Goal: Information Seeking & Learning: Find specific fact

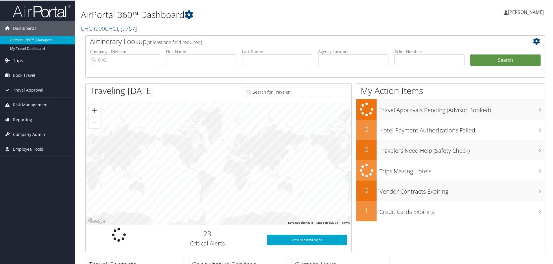
click at [15, 58] on span "Trips" at bounding box center [18, 60] width 10 height 14
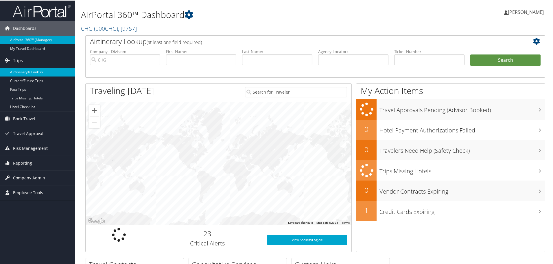
click at [30, 74] on link "Airtinerary® Lookup" at bounding box center [37, 71] width 75 height 9
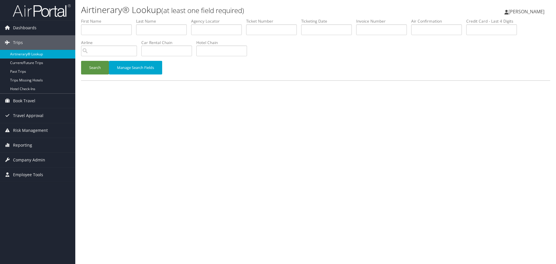
click at [34, 55] on link "Airtinerary® Lookup" at bounding box center [37, 54] width 75 height 9
click at [149, 30] on input "text" at bounding box center [161, 29] width 51 height 11
paste input "Alimonos"
type input "Alimonos"
click at [104, 30] on input "text" at bounding box center [106, 29] width 51 height 11
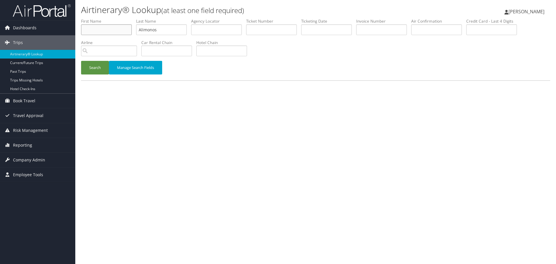
paste input "Costa"
type input "Costa"
click at [94, 67] on button "Search" at bounding box center [95, 68] width 28 height 14
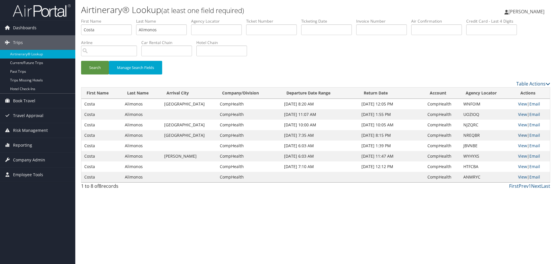
click at [520, 135] on link "View" at bounding box center [522, 134] width 9 height 5
drag, startPoint x: 50, startPoint y: 56, endPoint x: 91, endPoint y: 38, distance: 44.2
click at [50, 56] on link "Airtinerary® Lookup" at bounding box center [37, 54] width 75 height 9
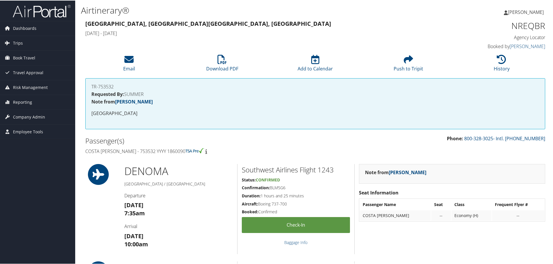
click at [154, 152] on h4 "Costa Peter Alimonos - 753532 YYYY 1860090" at bounding box center [198, 150] width 226 height 6
click at [153, 152] on h4 "Costa Peter Alimonos - 753532 YYYY 1860090" at bounding box center [198, 150] width 226 height 6
copy h4 "753532"
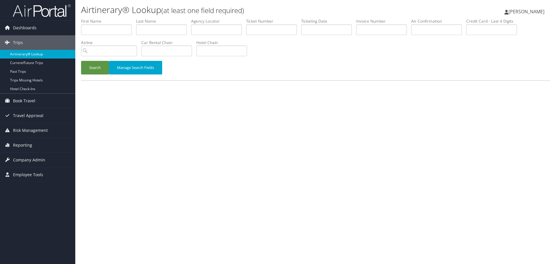
click at [44, 54] on link "Airtinerary® Lookup" at bounding box center [37, 54] width 75 height 9
click at [59, 55] on link "Airtinerary® Lookup" at bounding box center [37, 54] width 75 height 9
click at [43, 55] on link "Airtinerary® Lookup" at bounding box center [37, 54] width 75 height 9
click at [57, 53] on link "Airtinerary® Lookup" at bounding box center [37, 54] width 75 height 9
click at [45, 54] on link "Airtinerary® Lookup" at bounding box center [37, 54] width 75 height 9
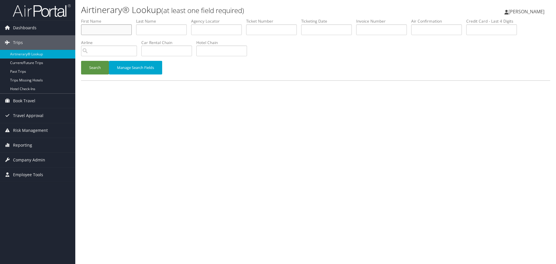
click at [98, 30] on input "text" at bounding box center [106, 29] width 51 height 11
paste input "[PERSON_NAME]"
type input "[PERSON_NAME]"
click at [140, 32] on input "text" at bounding box center [161, 29] width 51 height 11
paste input "Tolbert"
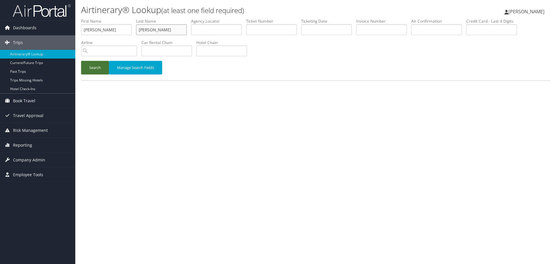
type input "Tolbert"
click at [94, 70] on button "Search" at bounding box center [95, 68] width 28 height 14
click at [96, 30] on input "text" at bounding box center [106, 29] width 51 height 11
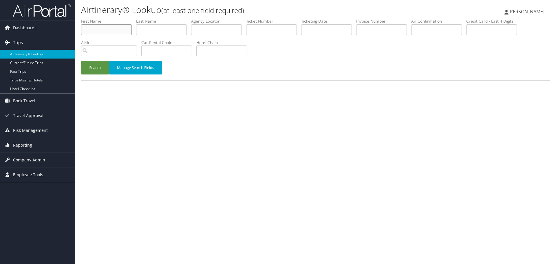
paste input "Tahisha"
type input "Tahisha"
click at [157, 27] on input "text" at bounding box center [161, 29] width 51 height 11
paste input "Tolbert"
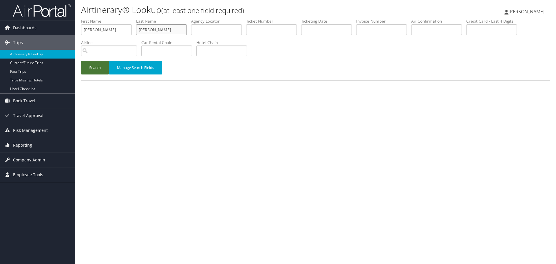
type input "Tolbert"
click at [92, 73] on button "Search" at bounding box center [95, 68] width 28 height 14
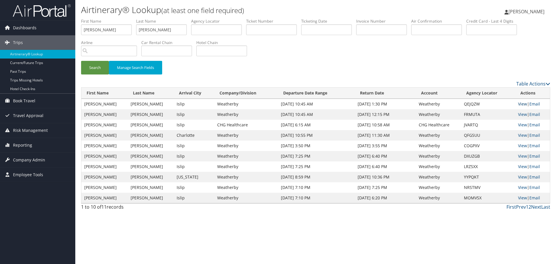
click at [518, 104] on link "View" at bounding box center [522, 103] width 9 height 5
drag, startPoint x: 32, startPoint y: 54, endPoint x: 20, endPoint y: 63, distance: 15.6
click at [32, 53] on link "Airtinerary® Lookup" at bounding box center [37, 54] width 75 height 9
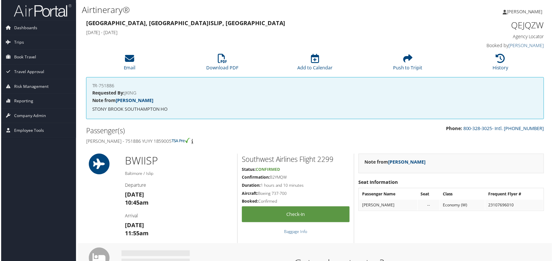
click at [140, 142] on h4 "Tahisha Tolbert - 751886 YUYY 1859005" at bounding box center [198, 142] width 226 height 6
click at [140, 141] on h4 "Tahisha Tolbert - 751886 YUYY 1859005" at bounding box center [198, 142] width 226 height 6
copy h4 "751886"
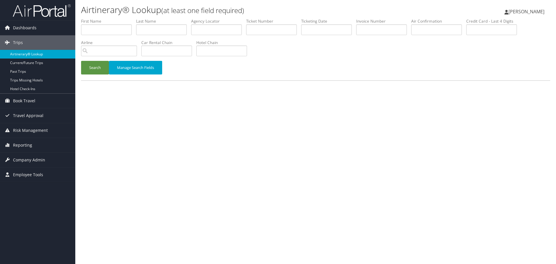
drag, startPoint x: 37, startPoint y: 54, endPoint x: 38, endPoint y: 50, distance: 3.9
click at [37, 54] on link "Airtinerary® Lookup" at bounding box center [37, 54] width 75 height 9
click at [92, 30] on input "text" at bounding box center [106, 29] width 51 height 11
paste input "Fan"
type input "Fan"
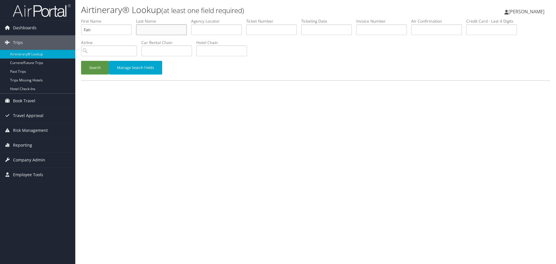
click at [146, 33] on input "text" at bounding box center [161, 29] width 51 height 11
paste input "Zhang"
type input "Zhang"
click at [99, 69] on button "Search" at bounding box center [95, 68] width 28 height 14
click at [36, 53] on link "Airtinerary® Lookup" at bounding box center [37, 54] width 75 height 9
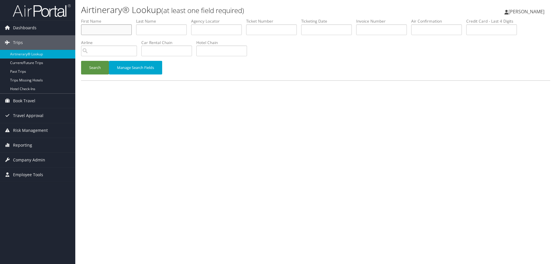
click at [118, 32] on input "text" at bounding box center [106, 29] width 51 height 11
paste input "Amir"
type input "Amir"
click at [153, 26] on input "text" at bounding box center [161, 29] width 51 height 11
paste input "Abdelli"
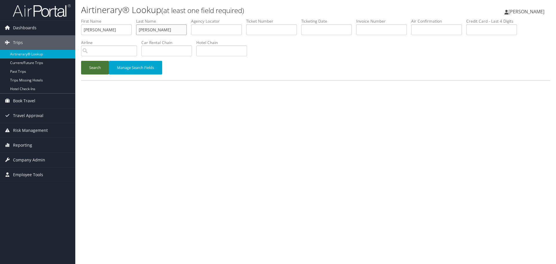
type input "Abdelli"
click at [90, 69] on button "Search" at bounding box center [95, 68] width 28 height 14
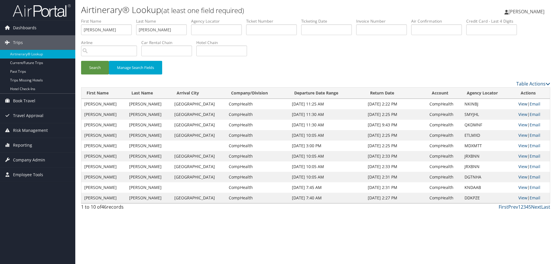
click at [522, 104] on link "View" at bounding box center [522, 103] width 9 height 5
click at [21, 54] on link "Airtinerary® Lookup" at bounding box center [37, 54] width 75 height 9
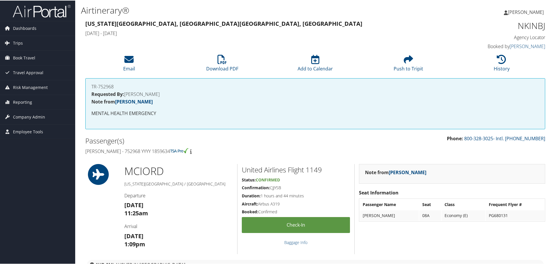
click at [126, 150] on h4 "[PERSON_NAME] - 752968 YYYY 1859634" at bounding box center [198, 150] width 226 height 6
click at [125, 150] on h4 "[PERSON_NAME] - 752968 YYYY 1859634" at bounding box center [198, 150] width 226 height 6
copy h4 "752968"
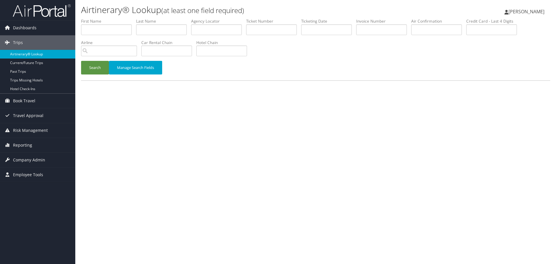
drag, startPoint x: 45, startPoint y: 55, endPoint x: 45, endPoint y: 51, distance: 3.8
click at [45, 55] on link "Airtinerary® Lookup" at bounding box center [37, 54] width 75 height 9
click at [40, 54] on link "Airtinerary® Lookup" at bounding box center [37, 54] width 75 height 9
click at [38, 51] on link "Airtinerary® Lookup" at bounding box center [37, 54] width 75 height 9
click at [27, 55] on link "Airtinerary® Lookup" at bounding box center [37, 54] width 75 height 9
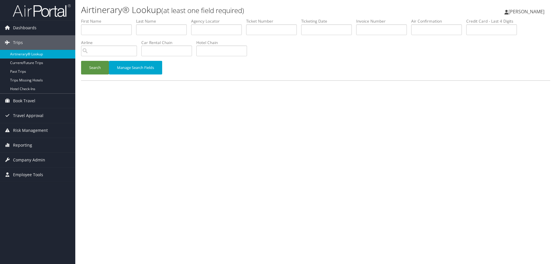
click at [40, 54] on link "Airtinerary® Lookup" at bounding box center [37, 54] width 75 height 9
click at [32, 55] on link "Airtinerary® Lookup" at bounding box center [37, 54] width 75 height 9
click at [44, 53] on link "Airtinerary® Lookup" at bounding box center [37, 54] width 75 height 9
click at [36, 56] on link "Airtinerary® Lookup" at bounding box center [37, 54] width 75 height 9
click at [59, 56] on link "Airtinerary® Lookup" at bounding box center [37, 54] width 75 height 9
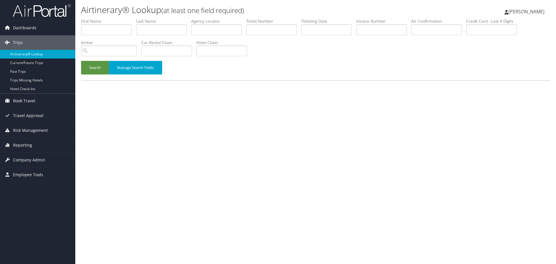
click at [21, 52] on link "Airtinerary® Lookup" at bounding box center [37, 54] width 75 height 9
click at [45, 53] on link "Airtinerary® Lookup" at bounding box center [37, 54] width 75 height 9
click at [114, 31] on input "text" at bounding box center [106, 29] width 51 height 11
paste input "Dhiraj"
type input "Dhiraj"
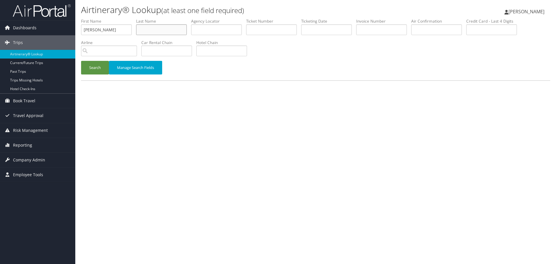
click at [153, 30] on input "text" at bounding box center [161, 29] width 51 height 11
paste input "Warman"
type input "Warman"
click at [101, 69] on button "Search" at bounding box center [95, 68] width 28 height 14
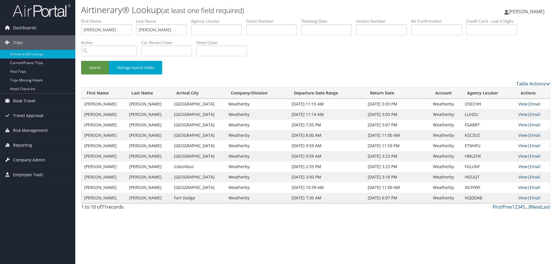
click at [522, 135] on link "View" at bounding box center [522, 134] width 9 height 5
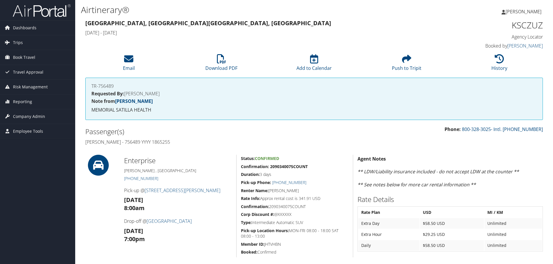
click at [134, 142] on h4 "[PERSON_NAME] - 756489 YYYY 1865255" at bounding box center [197, 142] width 225 height 6
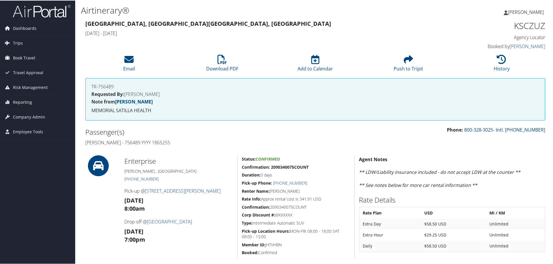
click at [134, 142] on h4 "[PERSON_NAME] - 756489 YYYY 1865255" at bounding box center [198, 142] width 226 height 6
copy h4 "756489"
